Goal: Transaction & Acquisition: Purchase product/service

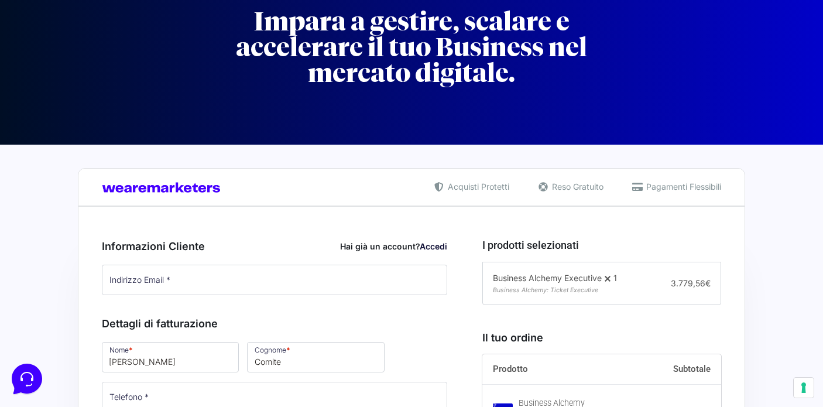
scroll to position [104, 0]
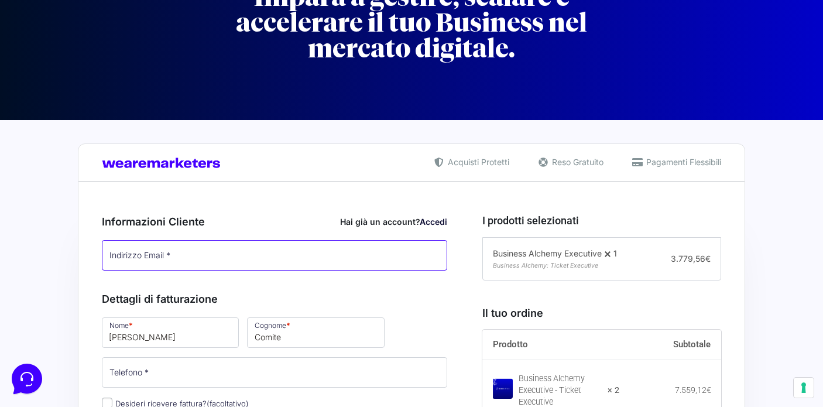
click at [141, 253] on input "Indirizzo Email *" at bounding box center [274, 255] width 345 height 30
paste input "[EMAIL_ADDRESS][DOMAIN_NAME]"
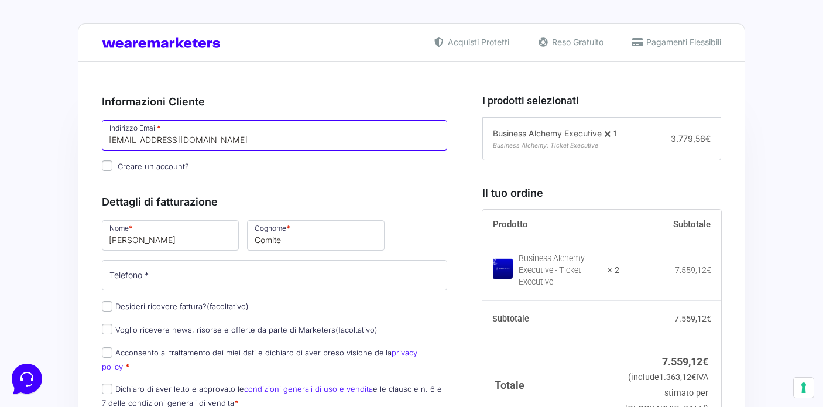
scroll to position [226, 0]
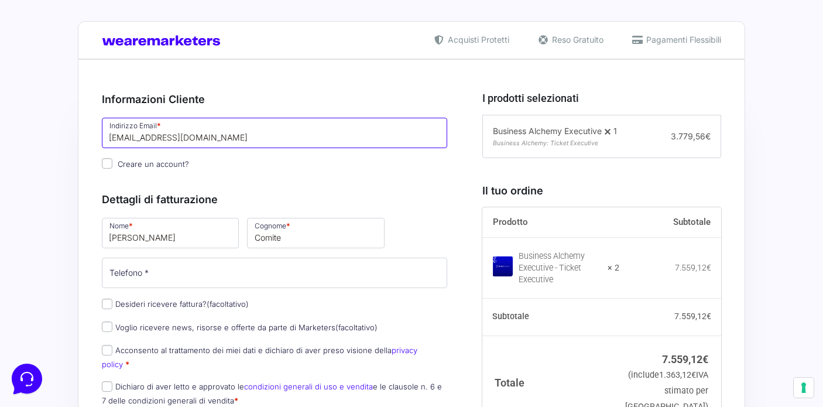
type input "[EMAIL_ADDRESS][DOMAIN_NAME]"
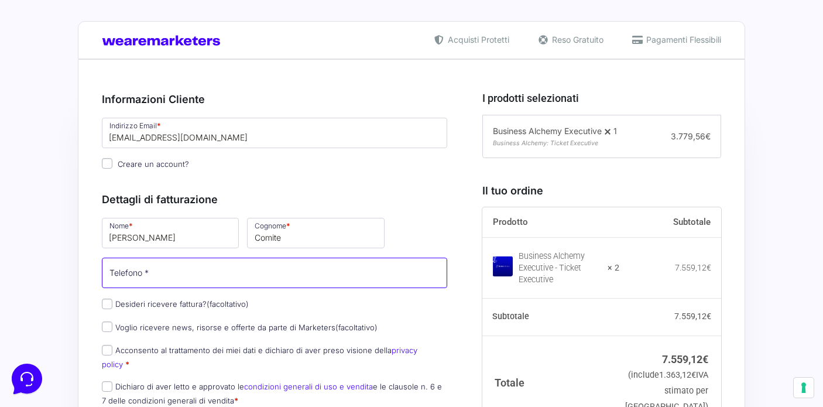
click at [200, 283] on input "Telefono *" at bounding box center [274, 272] width 345 height 30
type input "[PHONE_NUMBER]"
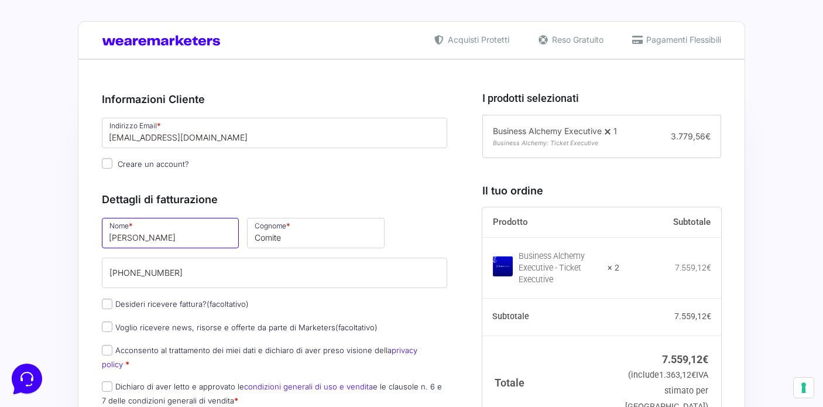
type input "Comite"
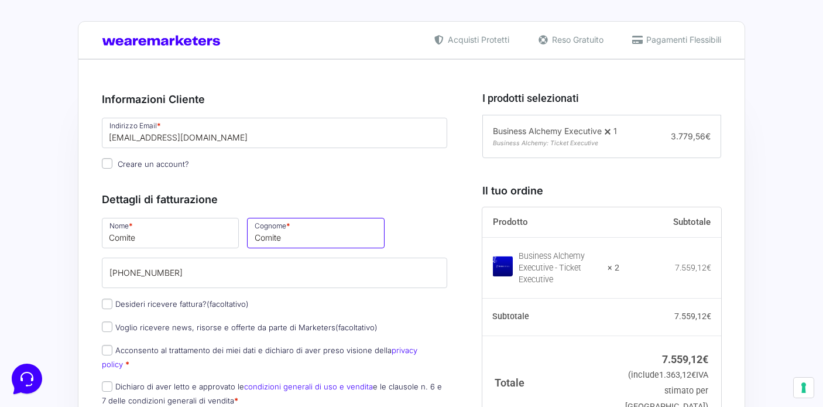
type input "[PERSON_NAME]"
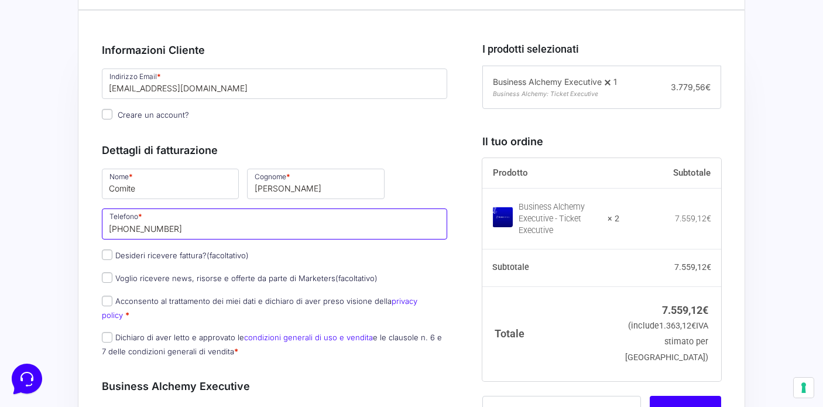
scroll to position [288, 0]
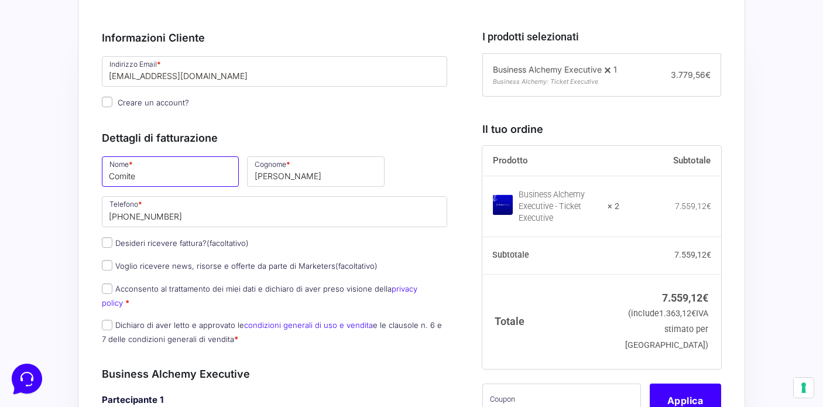
drag, startPoint x: 157, startPoint y: 177, endPoint x: 40, endPoint y: 173, distance: 117.7
type input "[PERSON_NAME]"
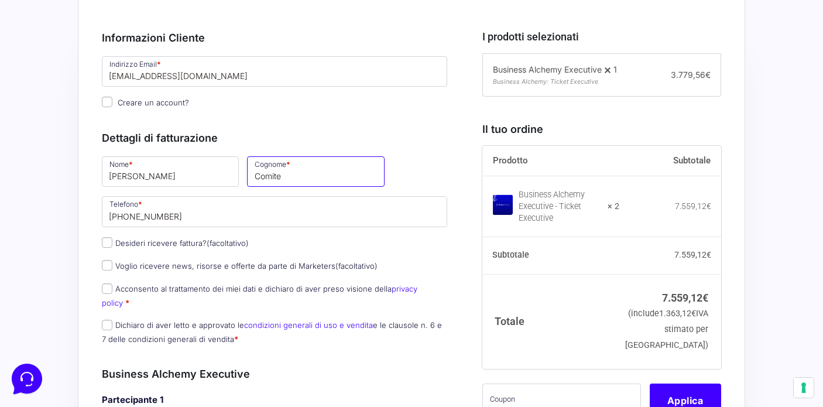
type input "Comite"
click at [104, 242] on input "Desideri ricevere fattura? (facoltativo)" at bounding box center [107, 242] width 11 height 11
checkbox input "true"
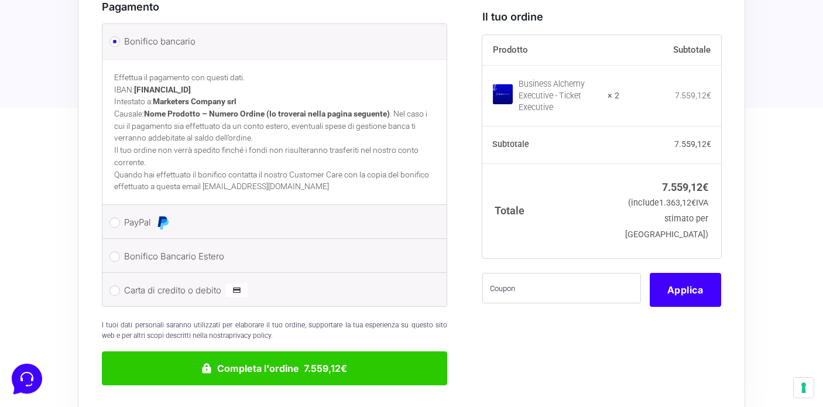
scroll to position [1592, 0]
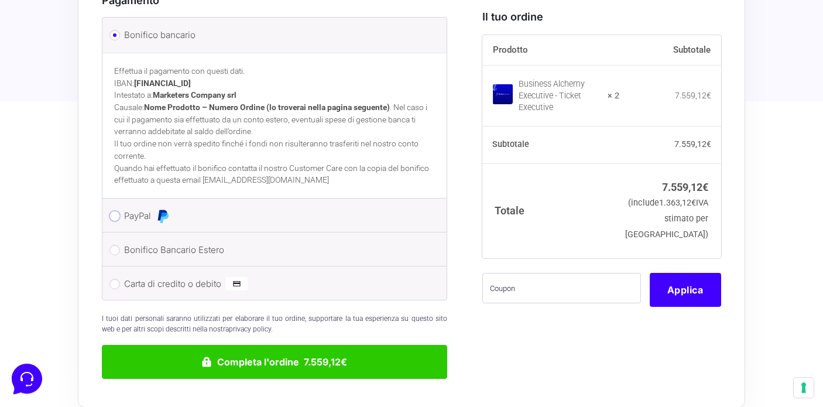
click at [118, 211] on input "PayPal" at bounding box center [114, 216] width 11 height 11
radio input "true"
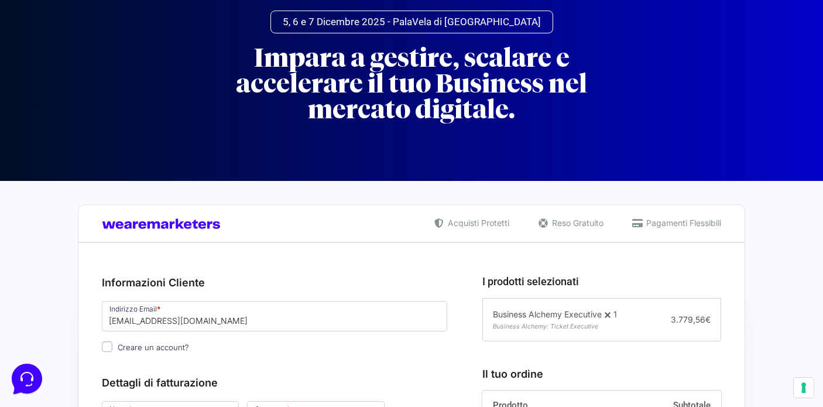
scroll to position [69, 0]
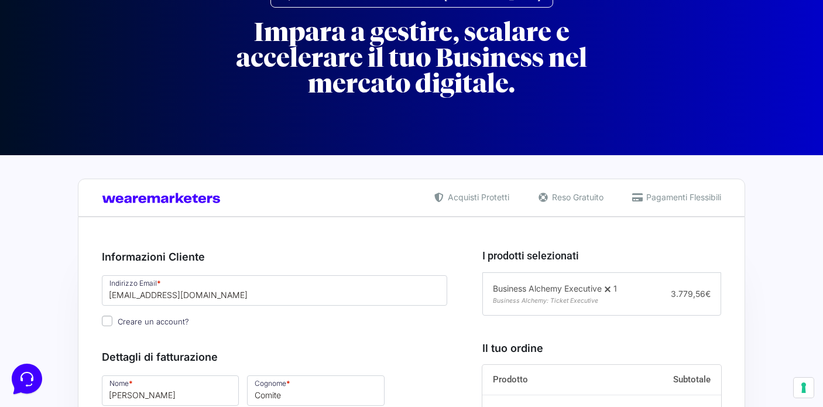
click at [667, 193] on span "Pagamenti Flessibili" at bounding box center [682, 197] width 78 height 12
click at [667, 204] on div "Acquisti Protetti Reso Gratuito Pagamenti Flessibili" at bounding box center [411, 197] width 667 height 38
click at [453, 197] on span "Acquisti Protetti" at bounding box center [477, 197] width 64 height 12
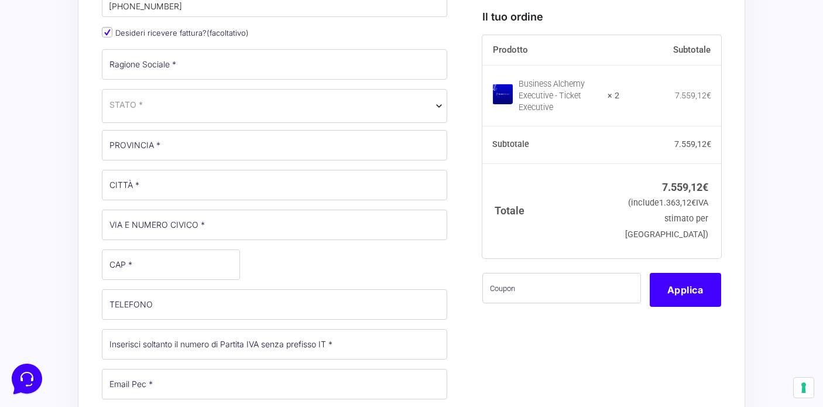
scroll to position [578, 0]
